Goal: Find specific page/section: Find specific page/section

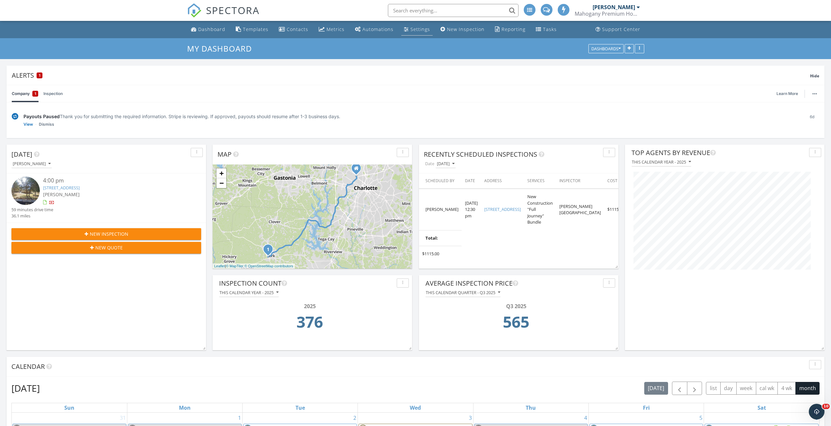
click at [407, 31] on link "Settings" at bounding box center [416, 29] width 31 height 12
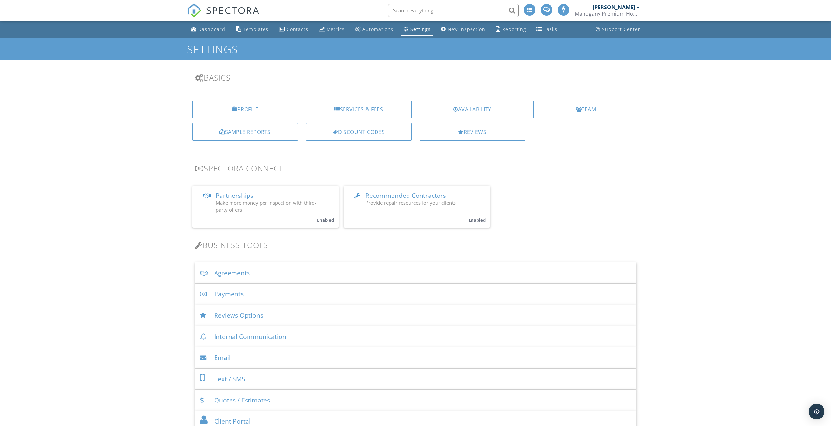
click at [238, 289] on div "Payments" at bounding box center [415, 294] width 441 height 21
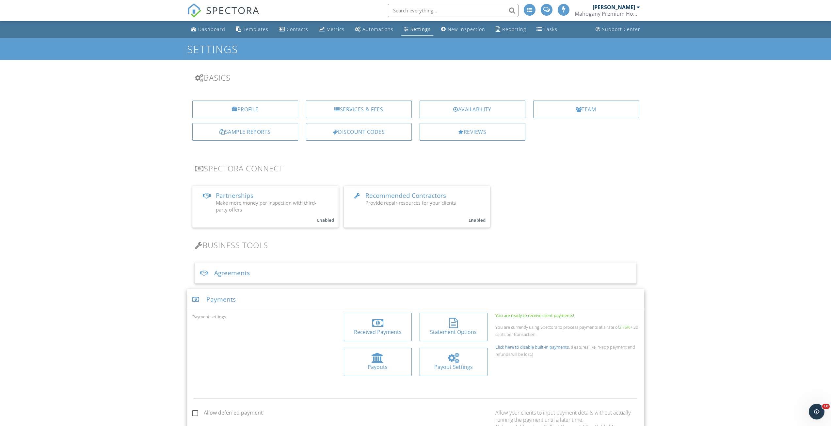
click at [383, 333] on div "Received Payments" at bounding box center [377, 331] width 57 height 7
